Goal: Check status: Check status

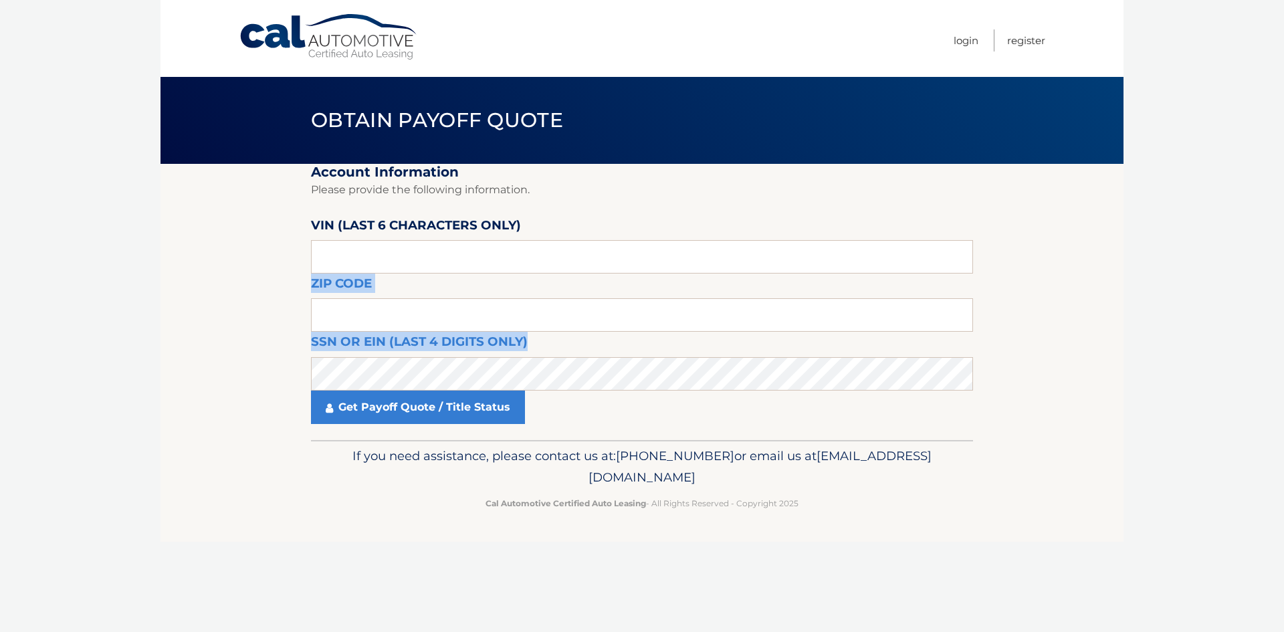
click at [494, 274] on fieldset "Account Information Please provide the following information. VIN (last 6 chara…" at bounding box center [642, 302] width 662 height 276
click at [494, 251] on input "text" at bounding box center [642, 256] width 662 height 33
type input "277559"
type input "11741"
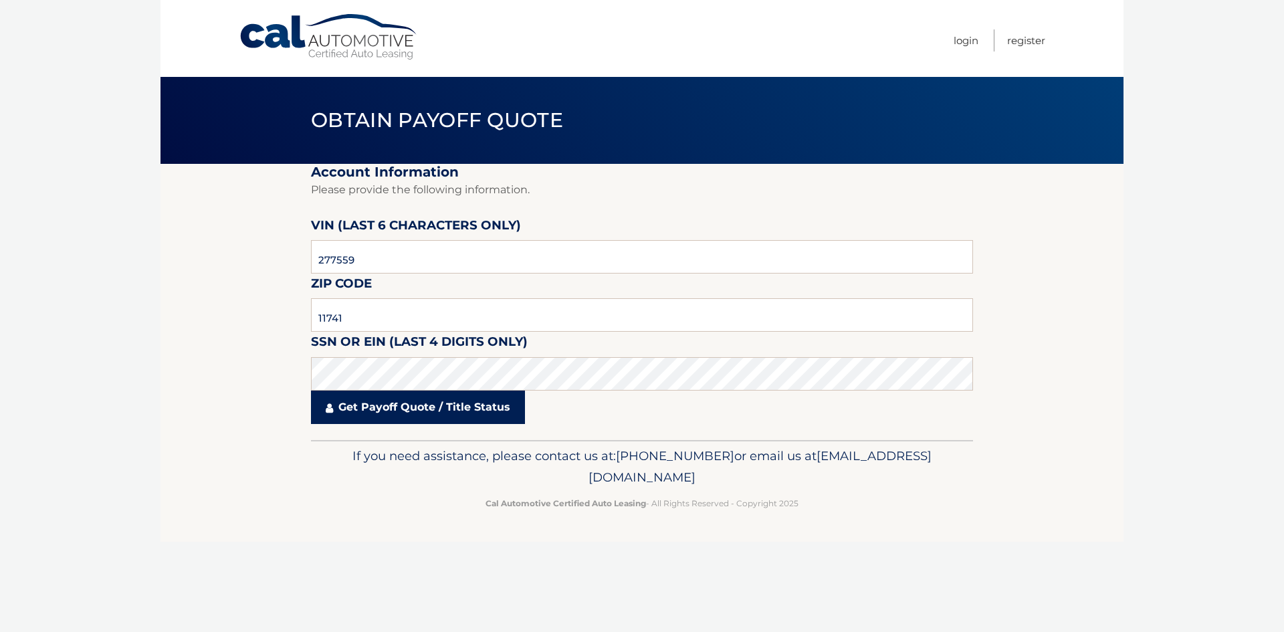
click at [455, 399] on link "Get Payoff Quote / Title Status" at bounding box center [418, 407] width 214 height 33
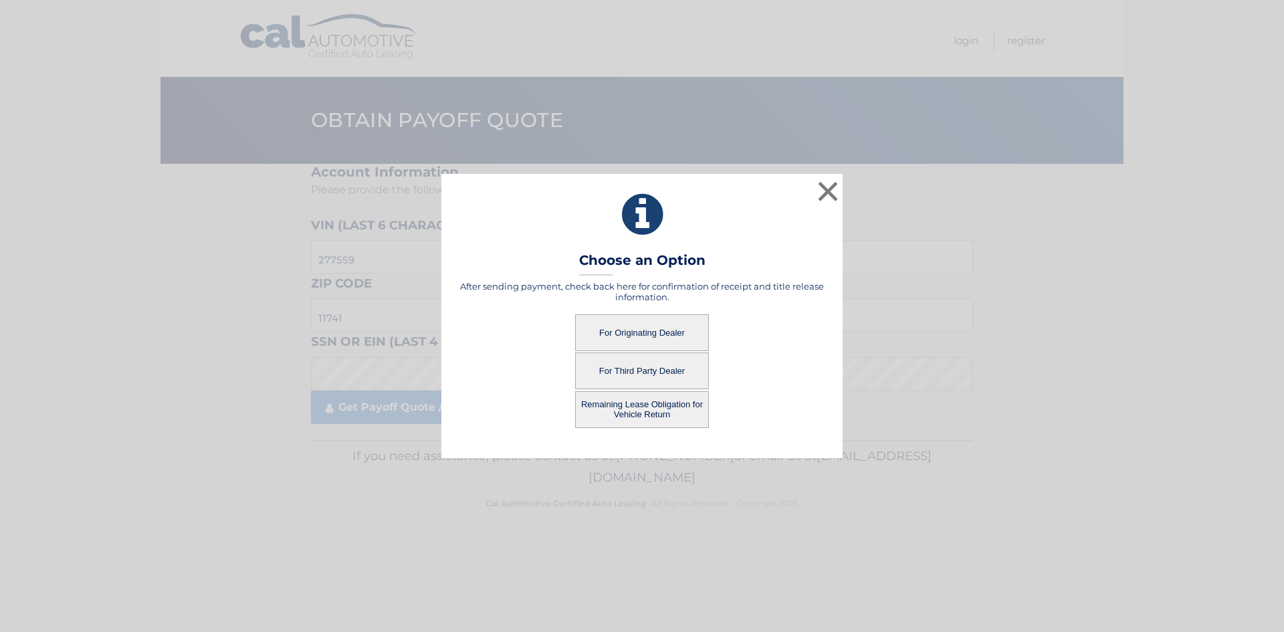
click at [651, 328] on button "For Originating Dealer" at bounding box center [642, 332] width 134 height 37
click at [629, 328] on button "For Originating Dealer" at bounding box center [642, 332] width 134 height 37
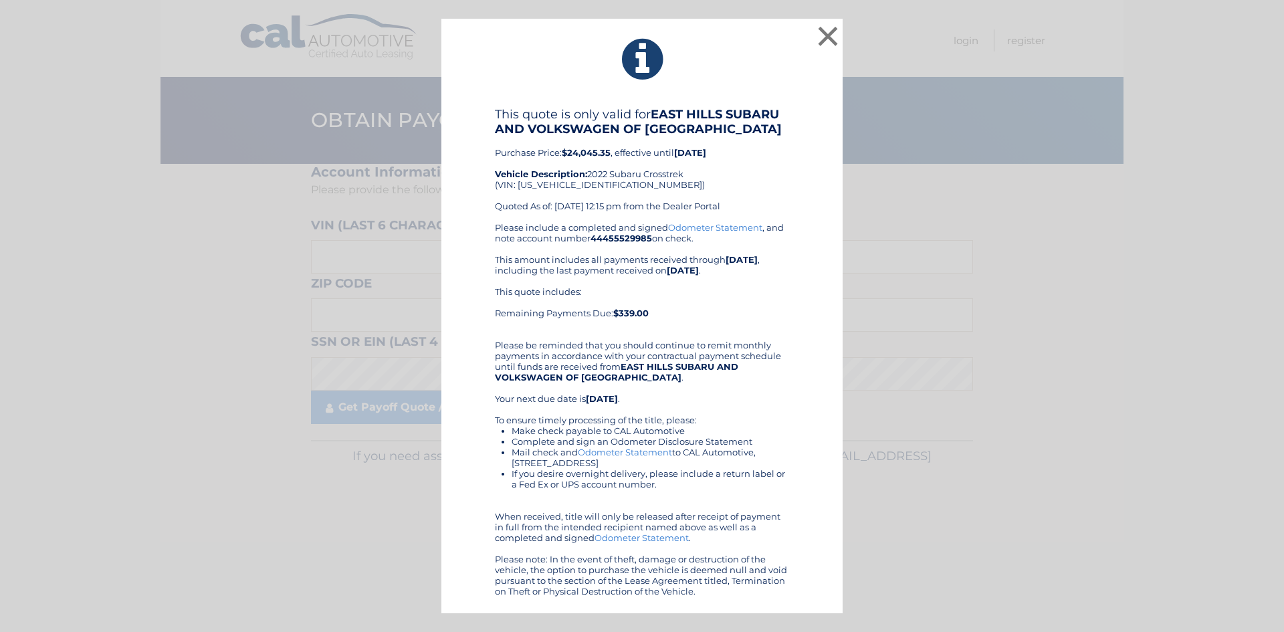
click at [797, 398] on div "This quote is only valid for EAST HILLS SUBARU AND VOLKSWAGEN OF SAYVILLE Purch…" at bounding box center [642, 352] width 368 height 490
click at [799, 388] on div "This quote is only valid for EAST HILLS SUBARU AND VOLKSWAGEN OF SAYVILLE Purch…" at bounding box center [642, 352] width 368 height 490
click at [798, 390] on div "This quote is only valid for EAST HILLS SUBARU AND VOLKSWAGEN OF SAYVILLE Purch…" at bounding box center [642, 352] width 368 height 490
click at [813, 326] on div "This quote is only valid for EAST HILLS SUBARU AND VOLKSWAGEN OF SAYVILLE Purch…" at bounding box center [642, 352] width 368 height 490
